Goal: Task Accomplishment & Management: Manage account settings

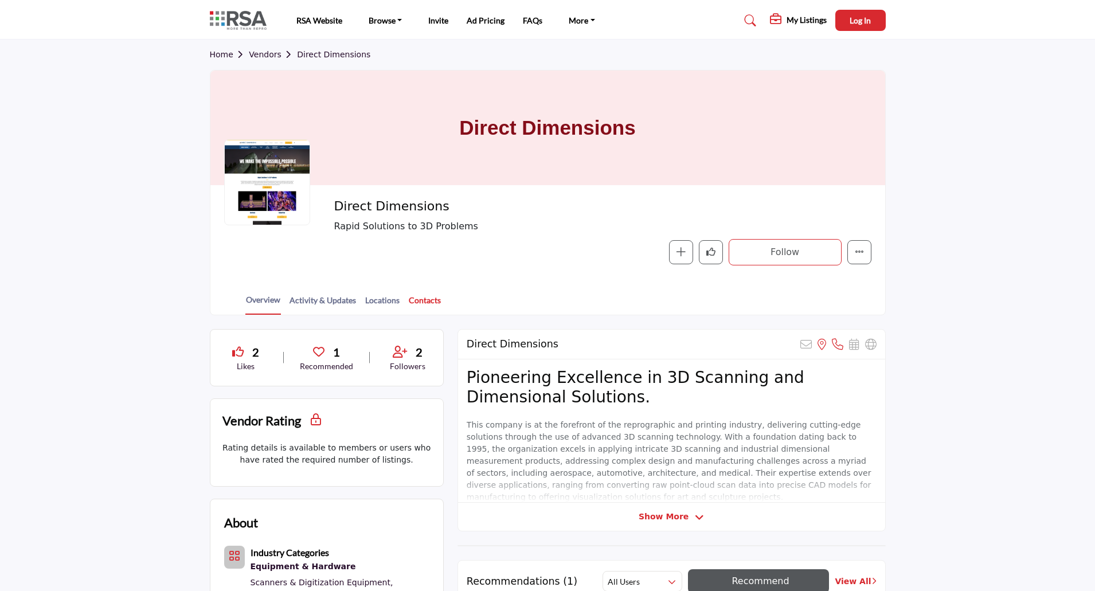
click at [423, 296] on link "Contacts" at bounding box center [424, 304] width 33 height 20
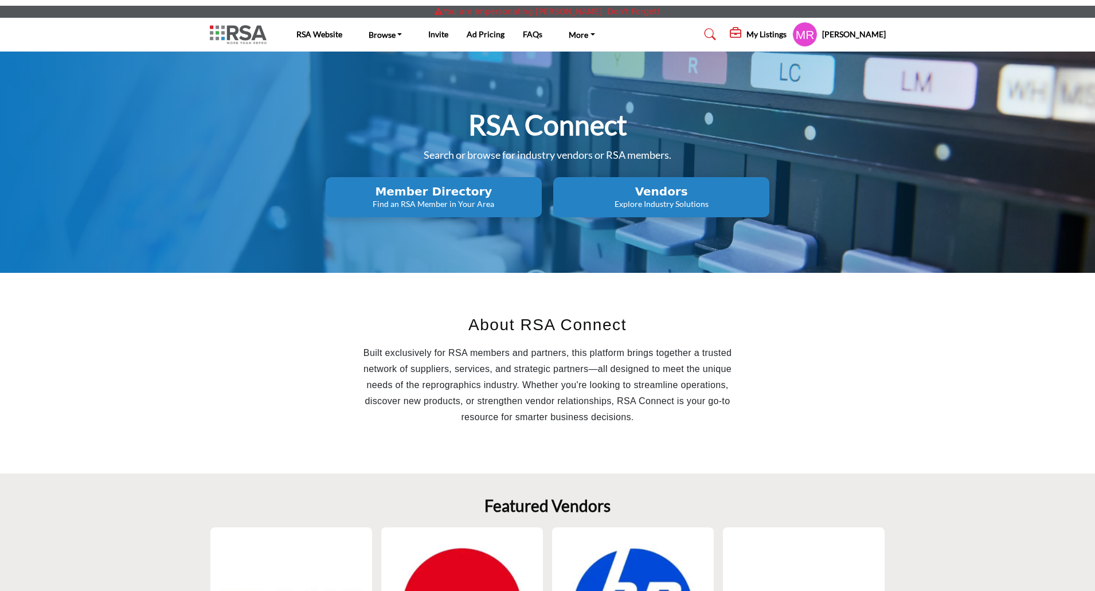
click at [772, 36] on h5 "My Listings" at bounding box center [766, 34] width 40 height 10
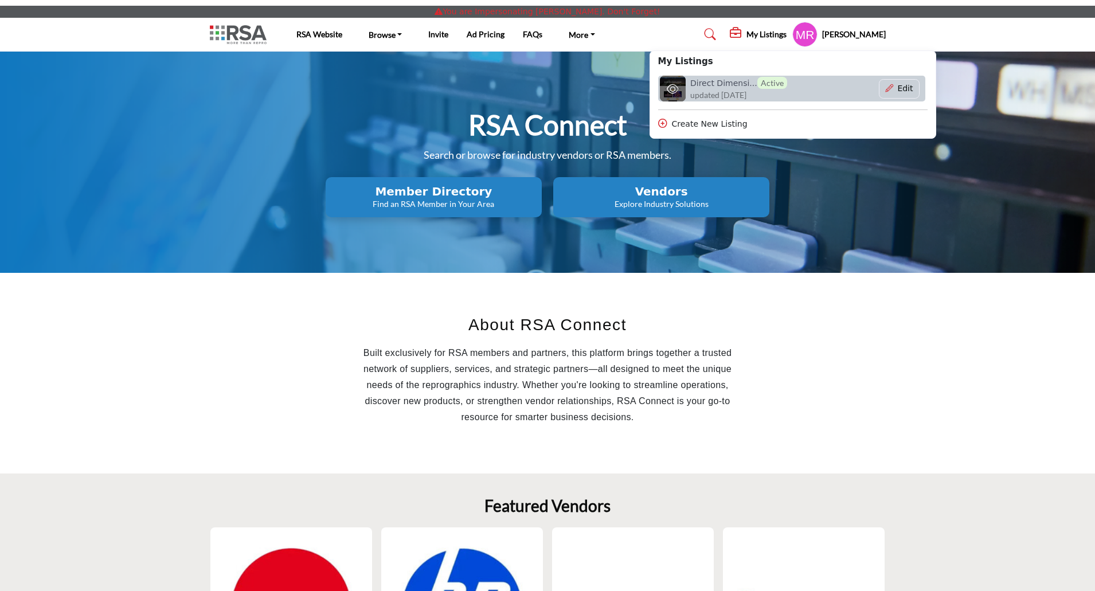
click at [731, 87] on h6 "Direct Dimensi... Active" at bounding box center [738, 83] width 97 height 12
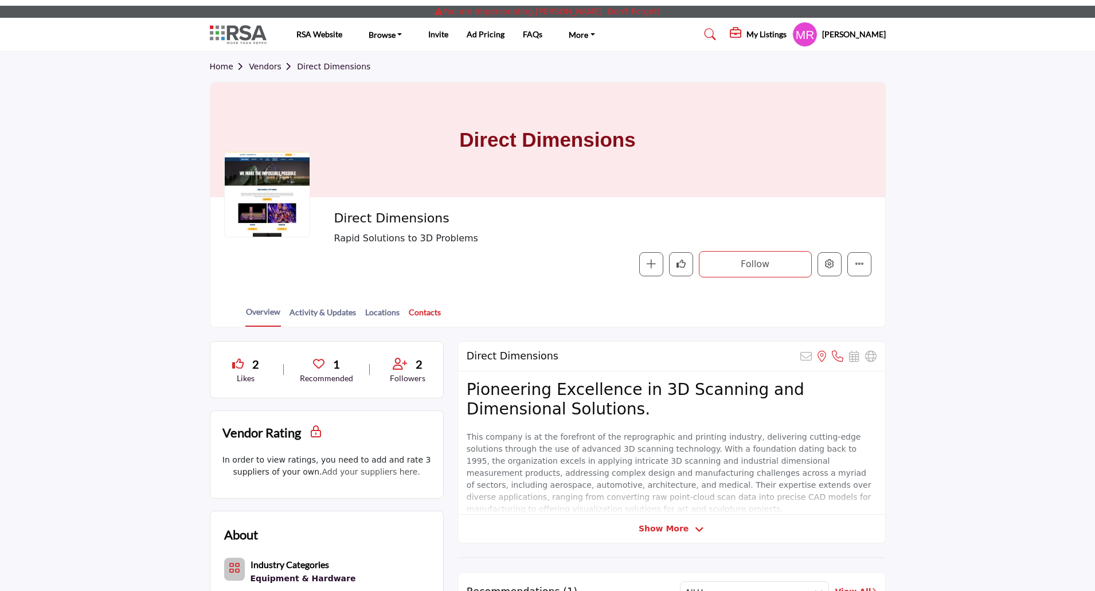
click at [415, 315] on link "Contacts" at bounding box center [424, 316] width 33 height 20
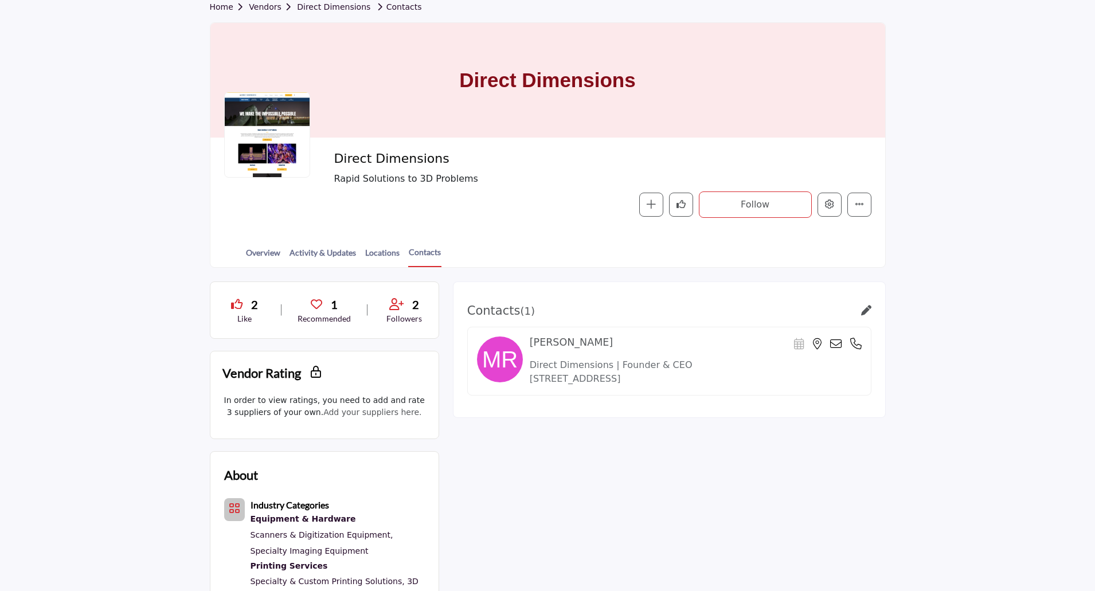
scroll to position [57, 0]
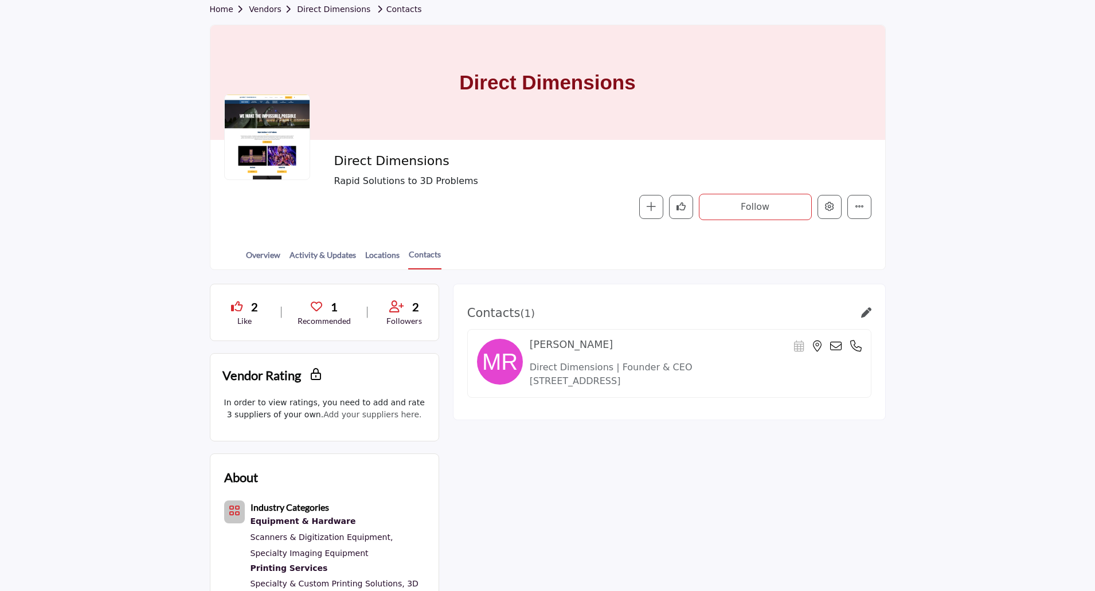
click at [865, 315] on icon at bounding box center [866, 312] width 10 height 10
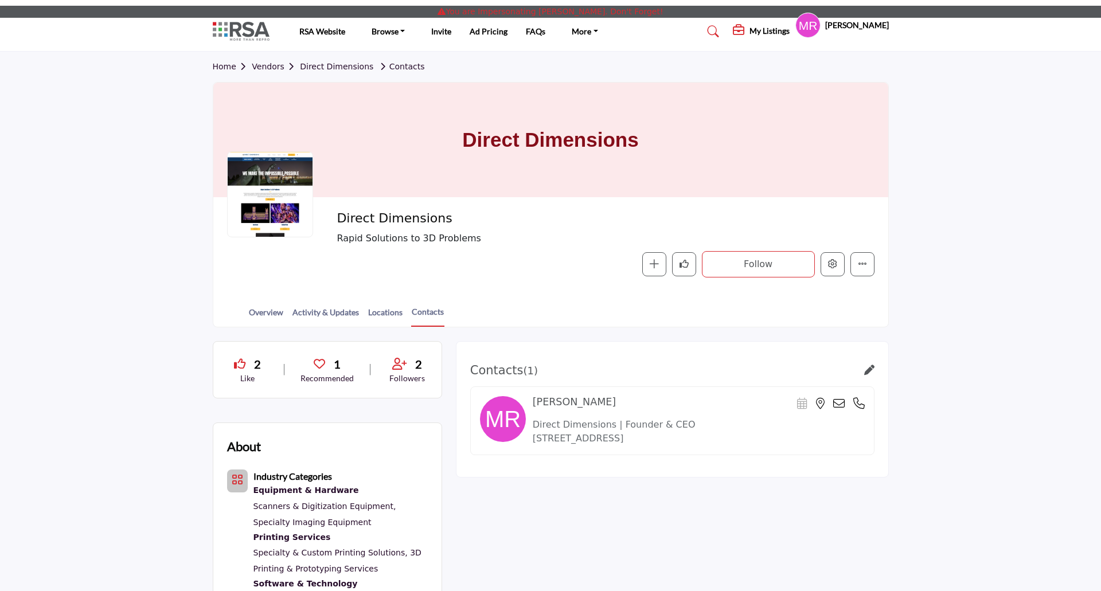
scroll to position [57, 0]
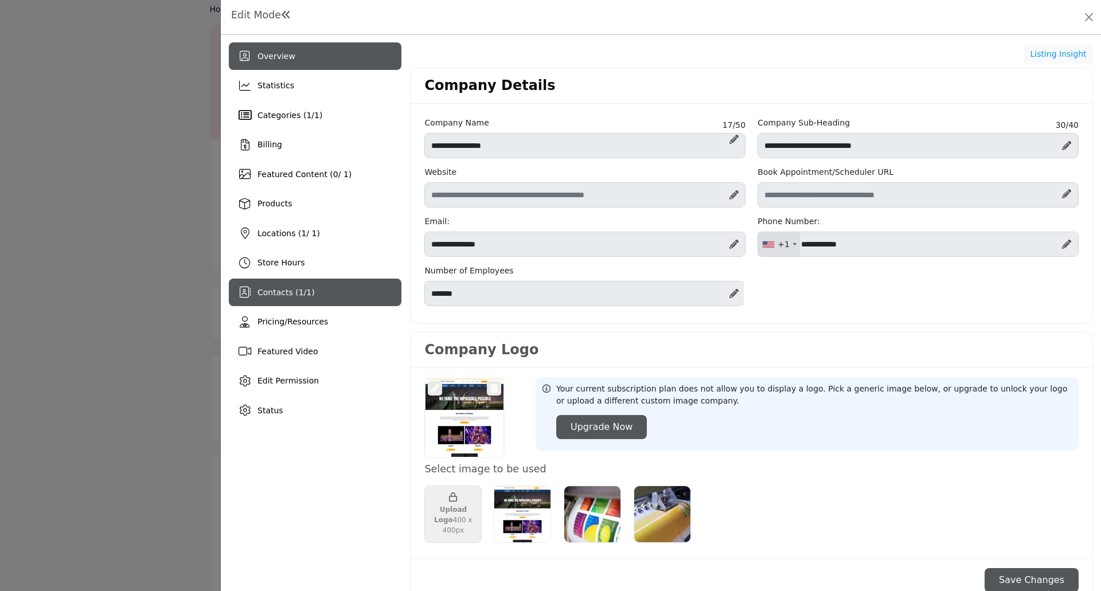
click at [306, 293] on span "1" at bounding box center [308, 292] width 5 height 9
